Goal: Transaction & Acquisition: Register for event/course

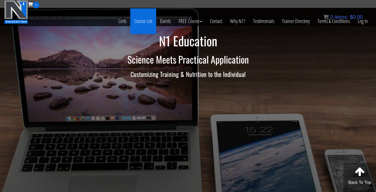
click at [146, 21] on link "Course List" at bounding box center [143, 21] width 26 height 26
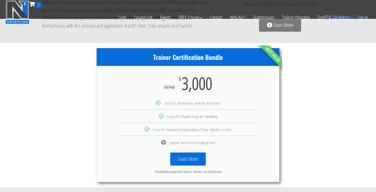
scroll to position [246, 0]
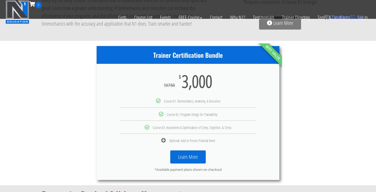
click at [164, 140] on icon at bounding box center [163, 140] width 5 height 5
click at [164, 139] on icon at bounding box center [163, 140] width 5 height 5
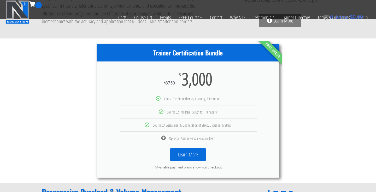
scroll to position [248, 0]
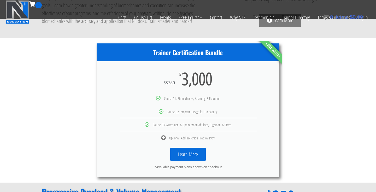
click at [187, 156] on link "Learn More" at bounding box center [187, 153] width 35 height 13
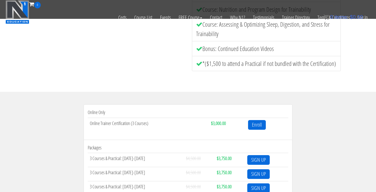
scroll to position [103, 0]
click at [256, 124] on link "Enroll" at bounding box center [257, 125] width 18 height 10
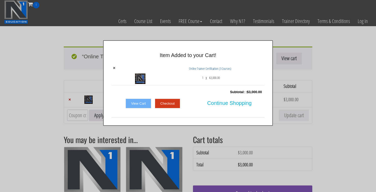
click at [144, 103] on link "View Cart" at bounding box center [139, 103] width 26 height 10
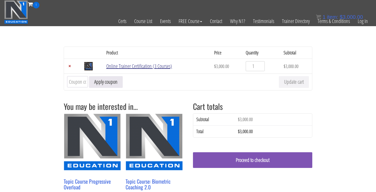
click at [153, 64] on link "Online Trainer Certification (3 Courses)" at bounding box center [139, 65] width 66 height 7
